Goal: Task Accomplishment & Management: Manage account settings

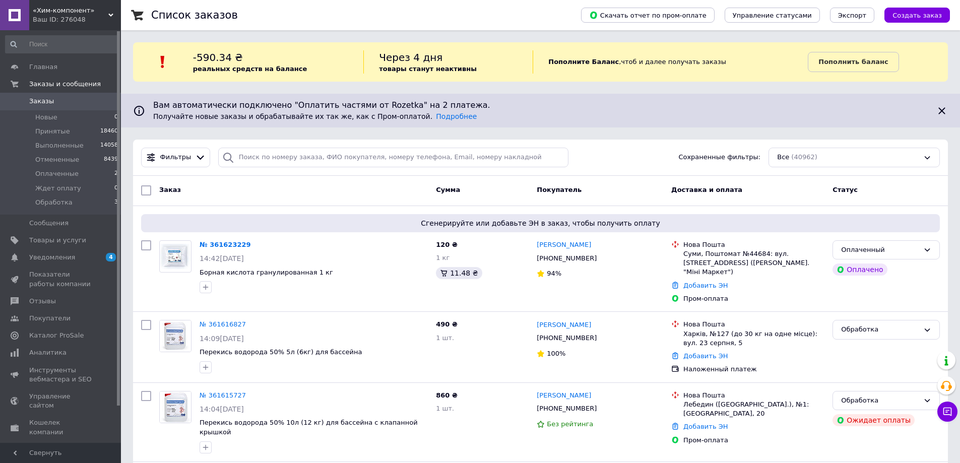
click at [83, 13] on span "«Хим-компонент»" at bounding box center [71, 10] width 76 height 9
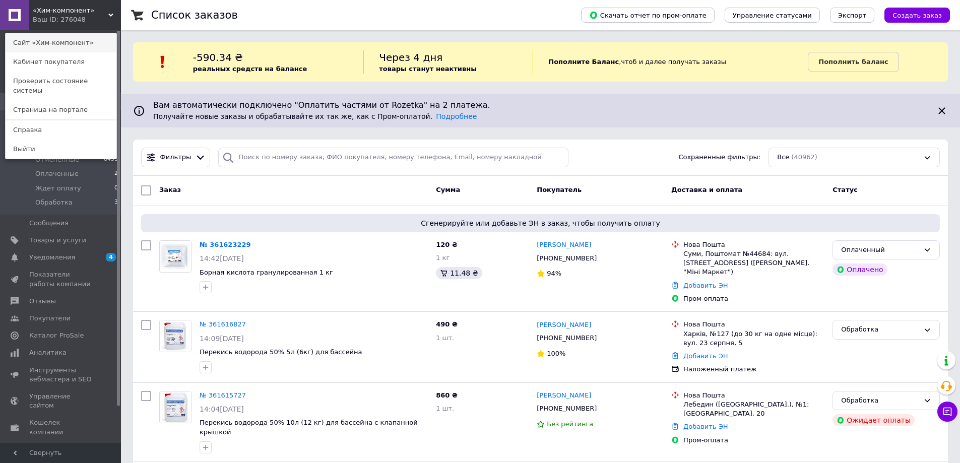
click at [73, 36] on link "Сайт «Хим-компонент»" at bounding box center [61, 42] width 111 height 19
